Goal: Task Accomplishment & Management: Manage account settings

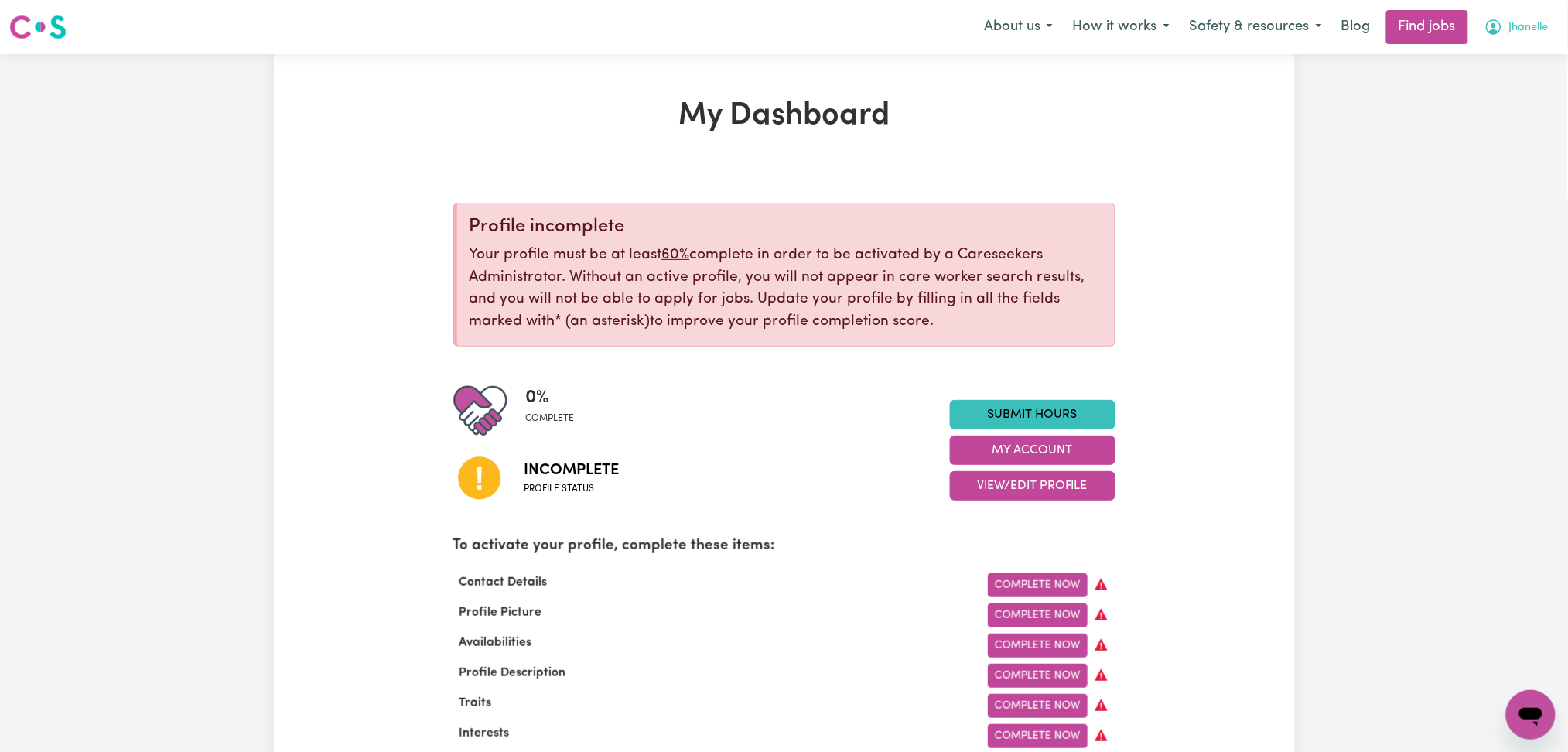
click at [1511, 26] on span "Jhanelle" at bounding box center [1529, 28] width 40 height 17
click at [1495, 109] on link "Logout" at bounding box center [1497, 118] width 122 height 30
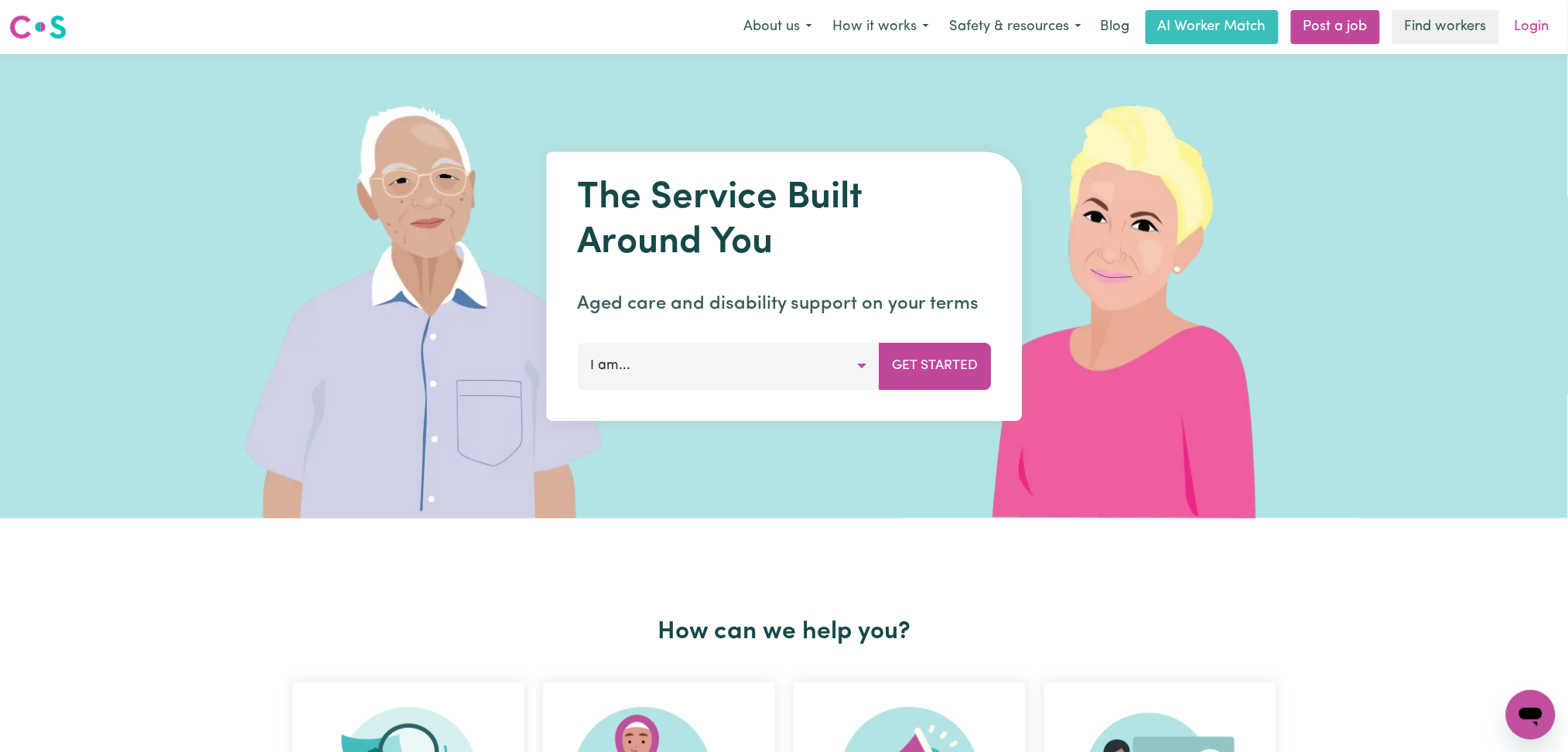
click at [1527, 23] on link "Login" at bounding box center [1532, 27] width 54 height 34
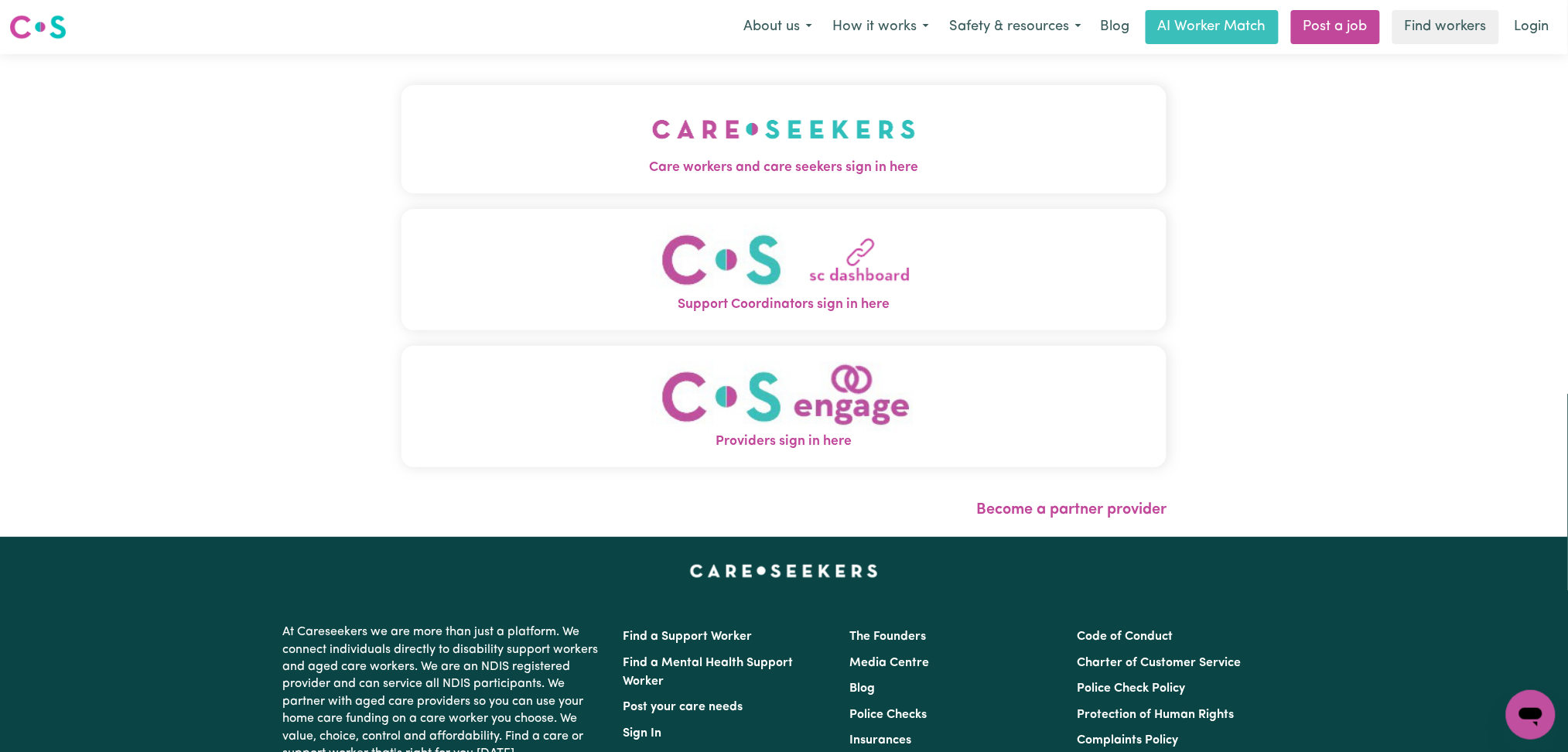
click at [588, 77] on div "Care workers and care seekers sign in here Support Coordinators sign in here Pr…" at bounding box center [785, 295] width 785 height 482
click at [524, 109] on button "Care workers and care seekers sign in here" at bounding box center [785, 139] width 766 height 108
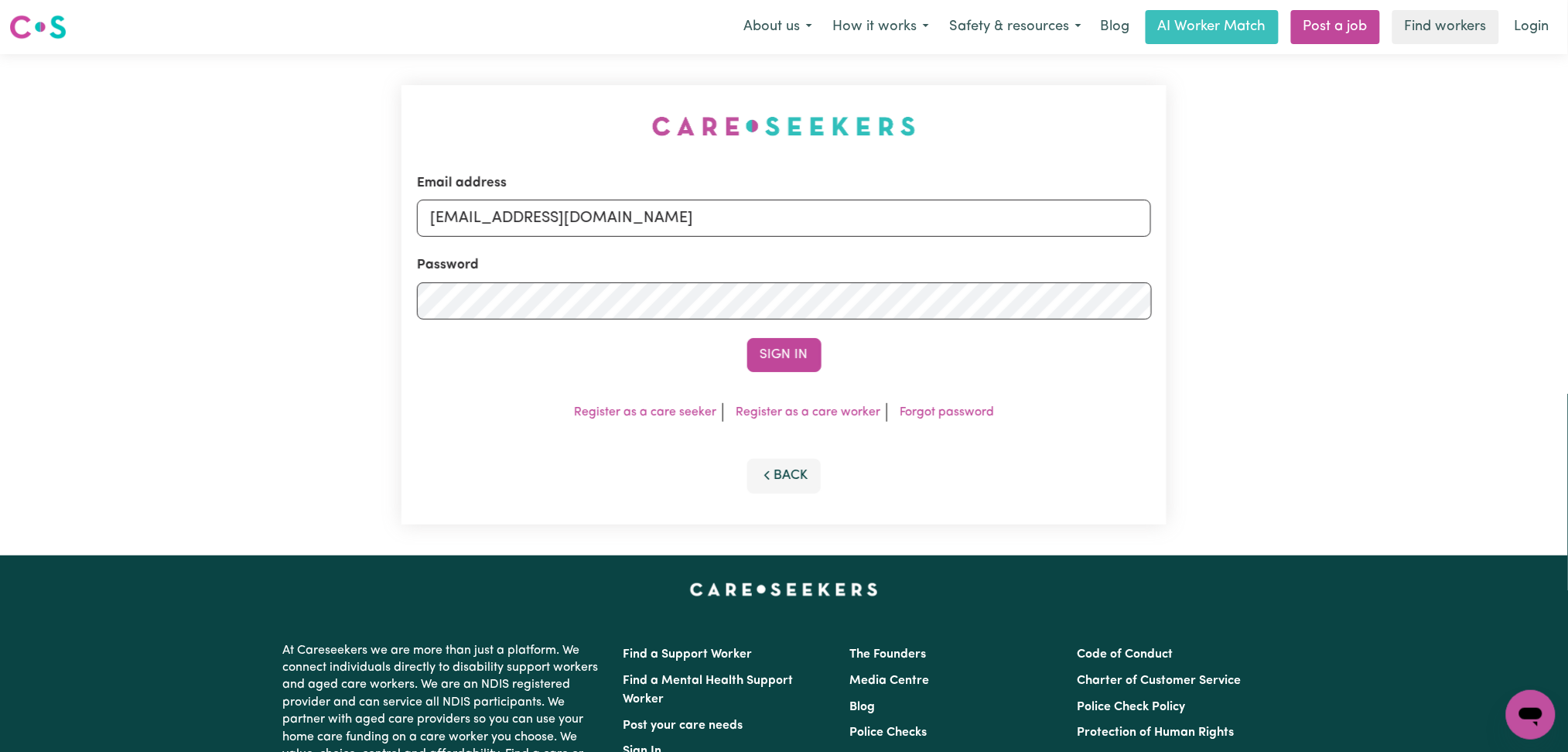
click at [590, 189] on div "Email address [EMAIL_ADDRESS][DOMAIN_NAME]" at bounding box center [785, 205] width 735 height 64
drag, startPoint x: 566, startPoint y: 221, endPoint x: 563, endPoint y: 235, distance: 14.3
click at [566, 221] on input "[EMAIL_ADDRESS][DOMAIN_NAME]" at bounding box center [785, 218] width 735 height 37
drag, startPoint x: 506, startPoint y: 209, endPoint x: 909, endPoint y: 209, distance: 403.0
click at [909, 209] on input "Superuser~[EMAIL_ADDRESS][DOMAIN_NAME]" at bounding box center [785, 218] width 735 height 37
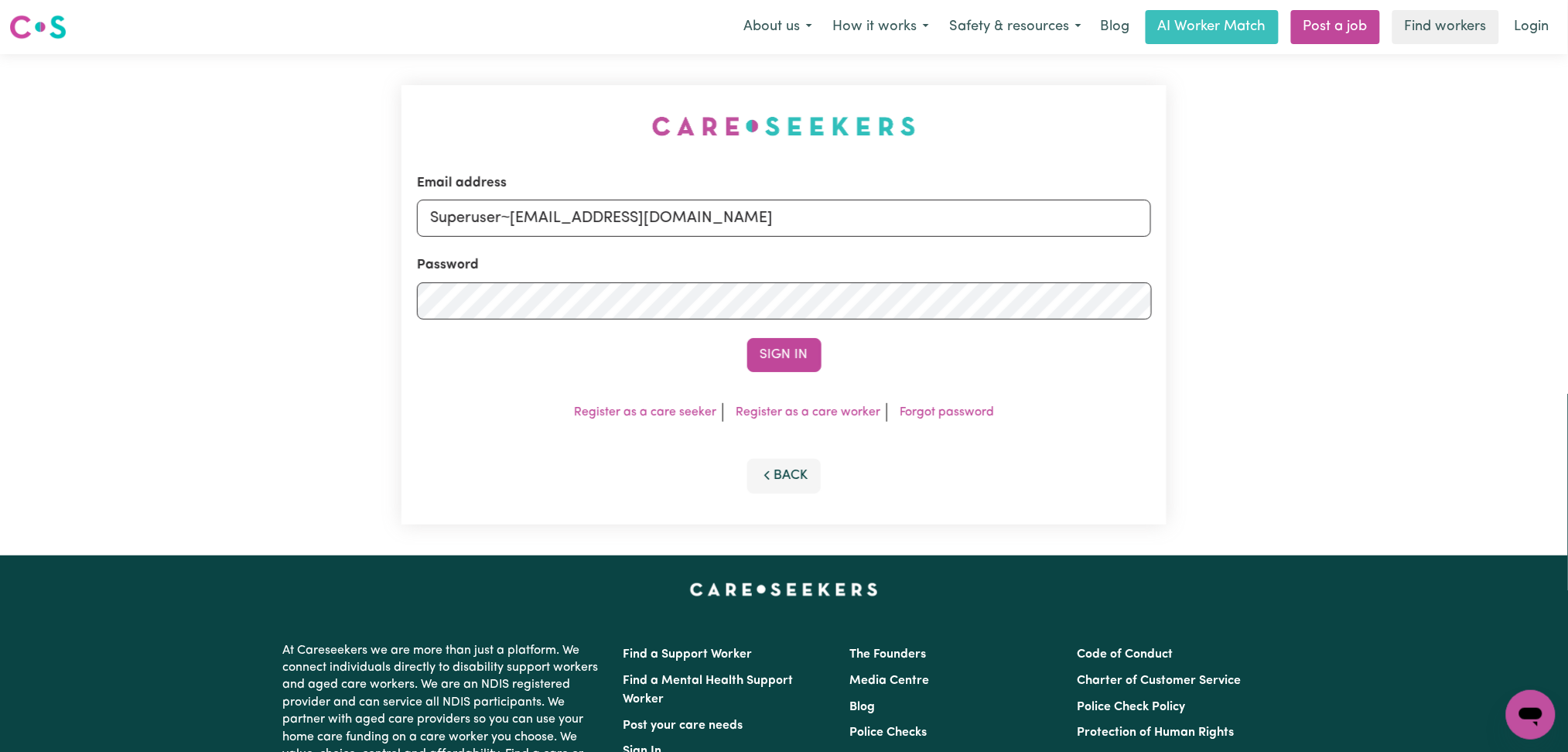
type input "Superuser~[EMAIL_ADDRESS][DOMAIN_NAME]"
click at [788, 332] on form "Email address Superuser~[EMAIL_ADDRESS][DOMAIN_NAME] Password Sign In" at bounding box center [785, 273] width 735 height 199
click at [795, 363] on button "Sign In" at bounding box center [785, 355] width 75 height 34
